Goal: Information Seeking & Learning: Learn about a topic

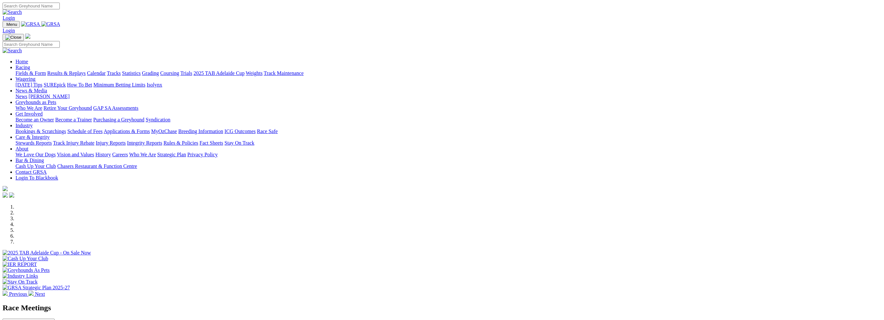
scroll to position [129, 0]
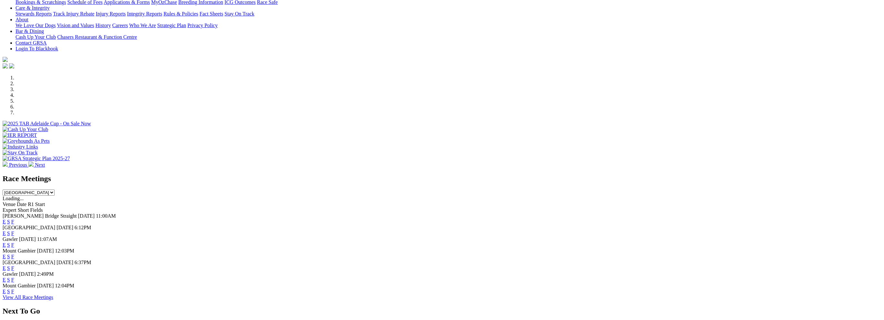
click at [14, 254] on link "F" at bounding box center [12, 256] width 3 height 5
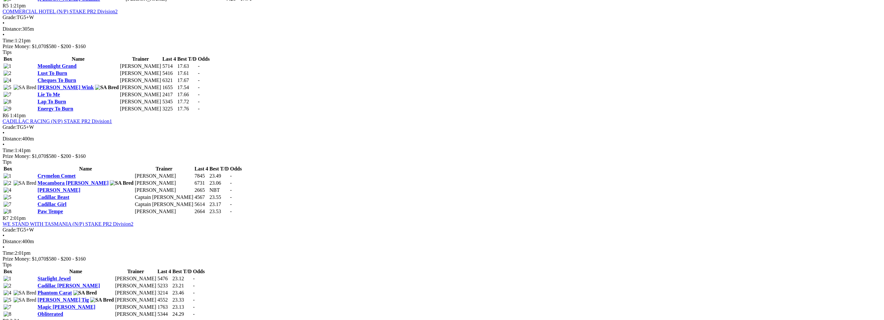
scroll to position [776, 0]
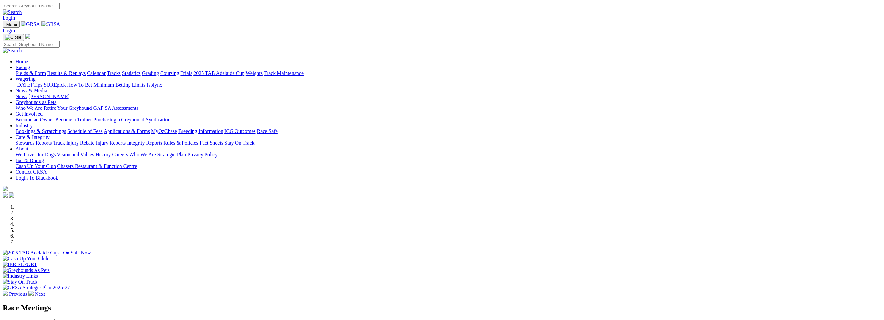
scroll to position [215, 0]
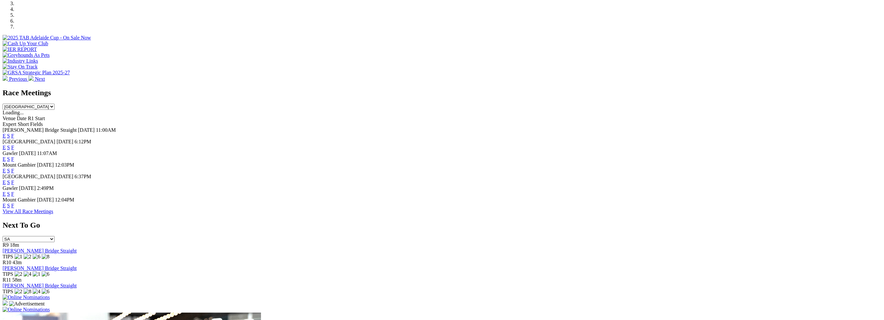
click at [14, 208] on link "F" at bounding box center [12, 205] width 3 height 5
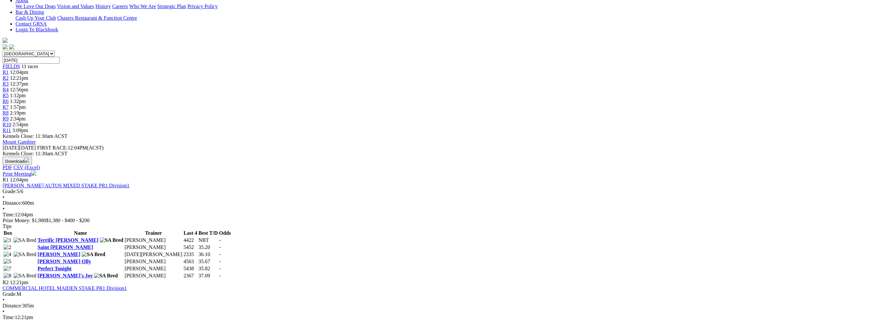
scroll to position [172, 0]
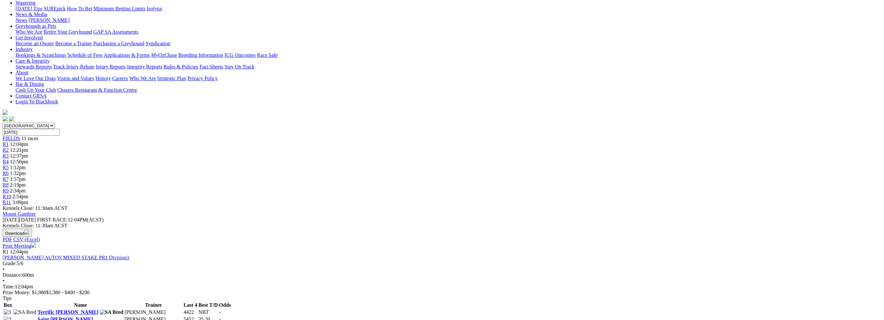
scroll to position [0, 0]
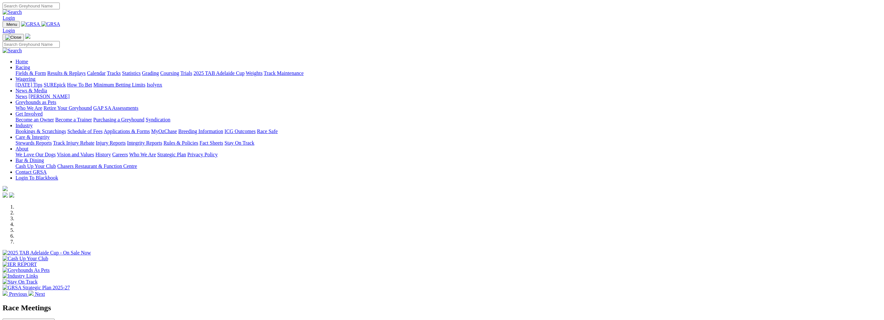
scroll to position [215, 0]
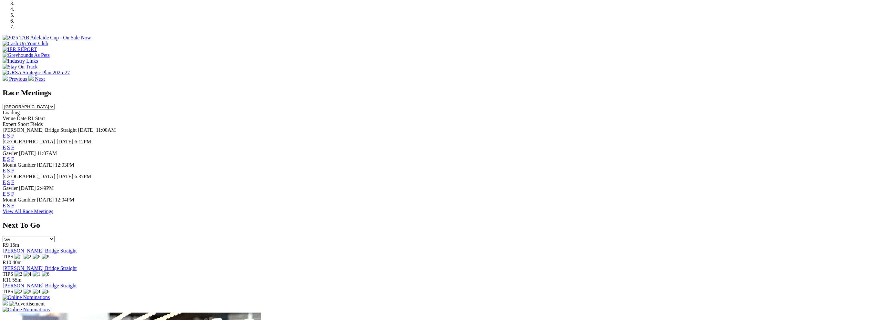
click at [36, 162] on span "Mount Gambier" at bounding box center [19, 164] width 33 height 5
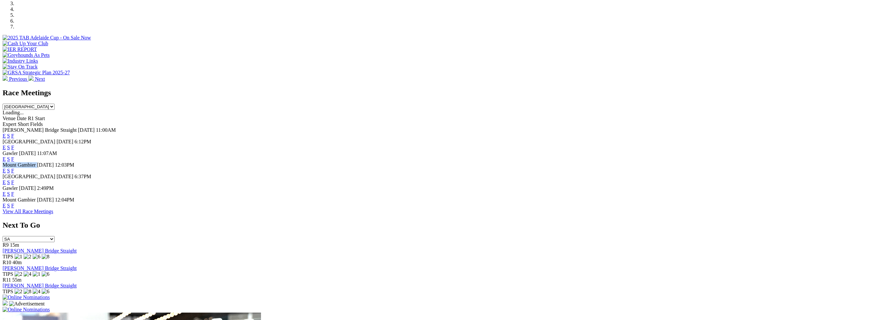
click at [36, 162] on span "Mount Gambier" at bounding box center [19, 164] width 33 height 5
click at [14, 180] on link "F" at bounding box center [12, 182] width 3 height 5
